Goal: Find contact information: Find contact information

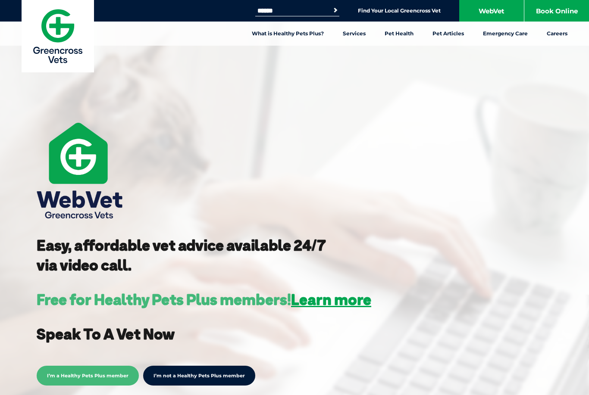
click at [38, 33] on img at bounding box center [58, 36] width 72 height 72
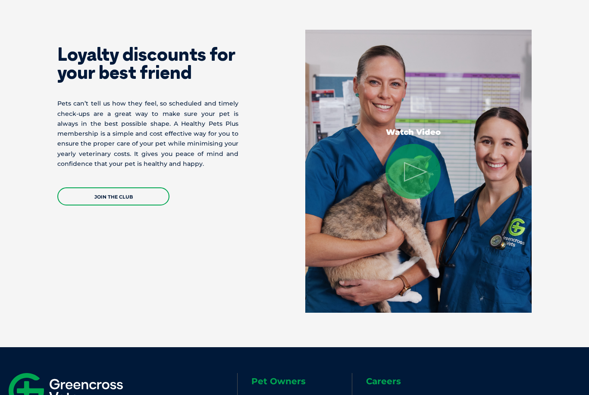
scroll to position [1768, 0]
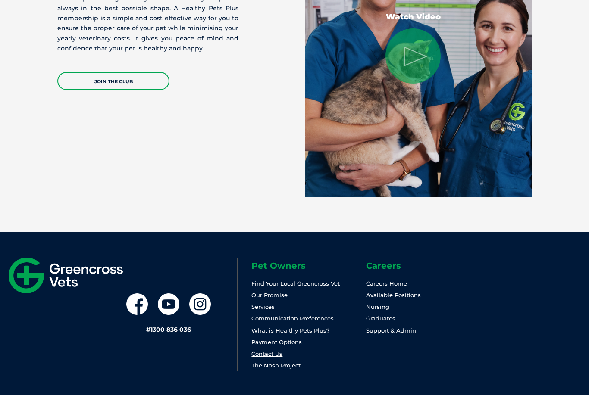
click at [256, 355] on link "Contact Us" at bounding box center [266, 354] width 31 height 7
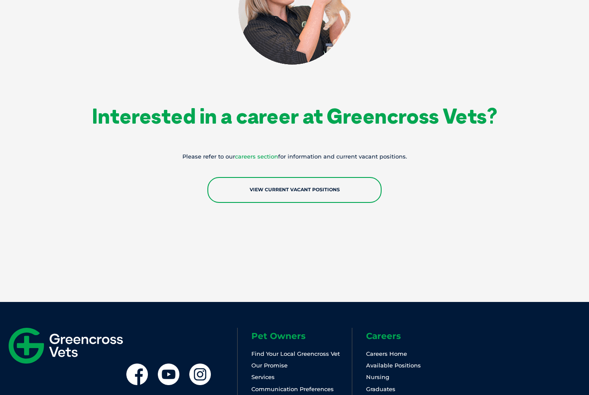
scroll to position [1512, 0]
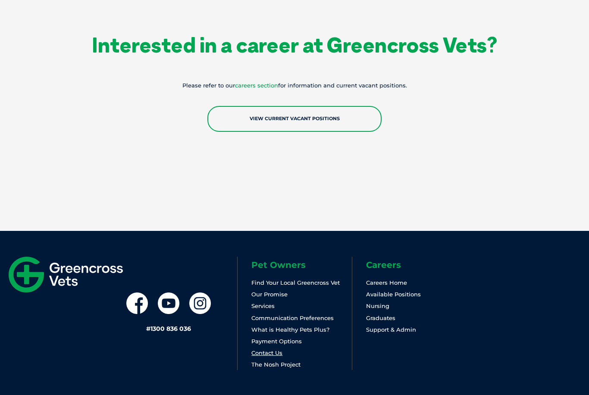
click at [257, 352] on link "Contact Us" at bounding box center [266, 353] width 31 height 7
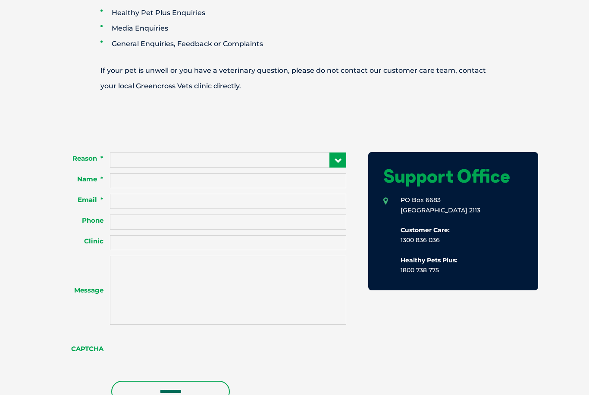
scroll to position [523, 0]
